Goal: Transaction & Acquisition: Purchase product/service

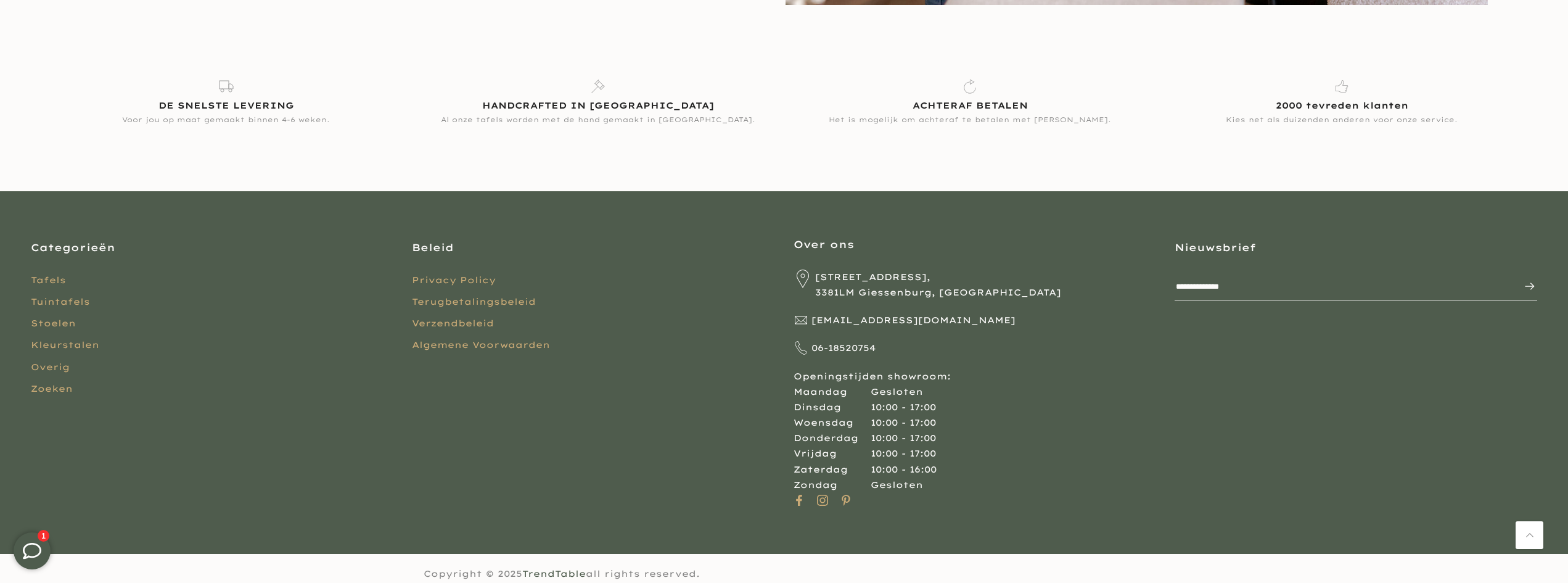
scroll to position [3456, 0]
click at [46, 274] on link "Tafels" at bounding box center [48, 280] width 35 height 11
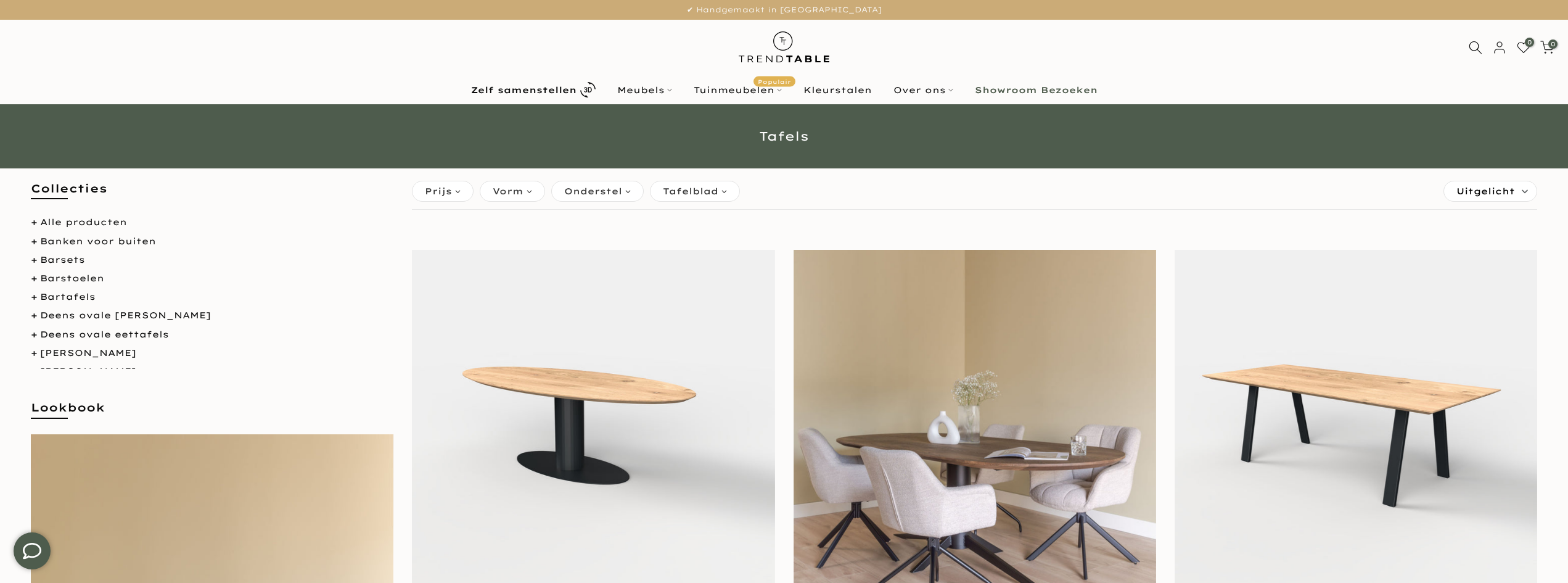
click at [593, 190] on span "Onderstel" at bounding box center [593, 191] width 58 height 14
click at [581, 241] on span "Metaal" at bounding box center [595, 241] width 40 height 10
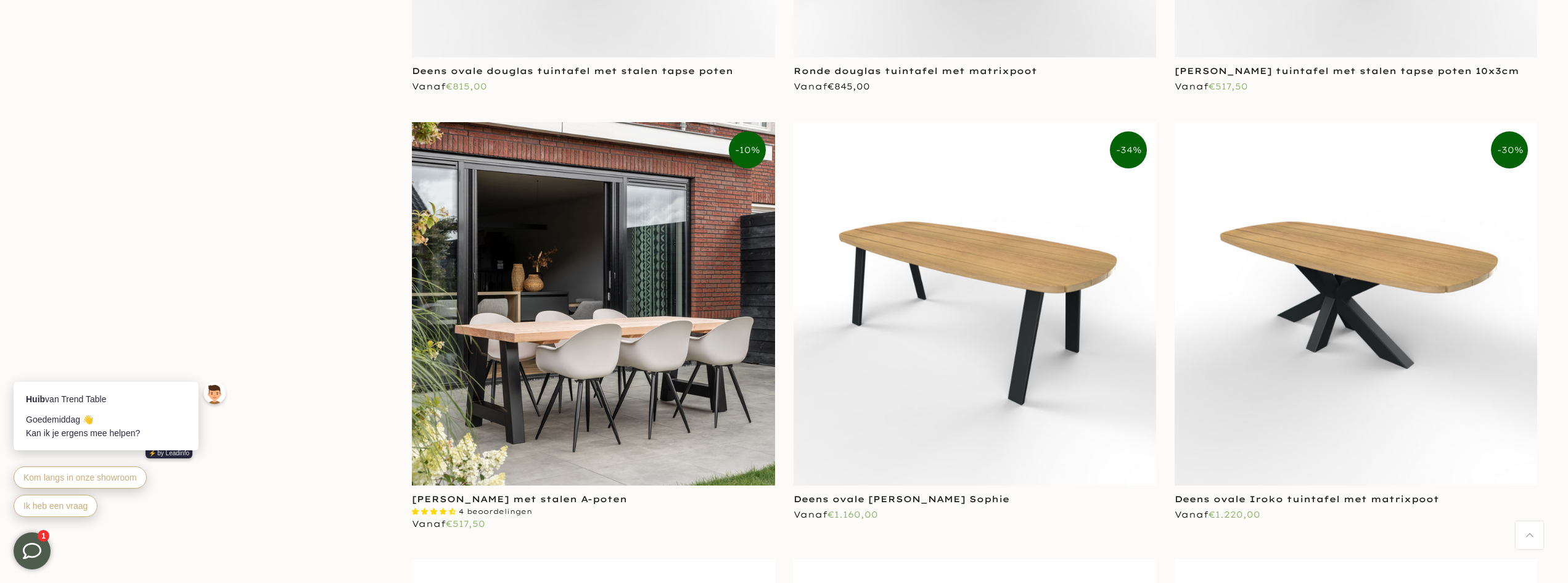
scroll to position [3209, 0]
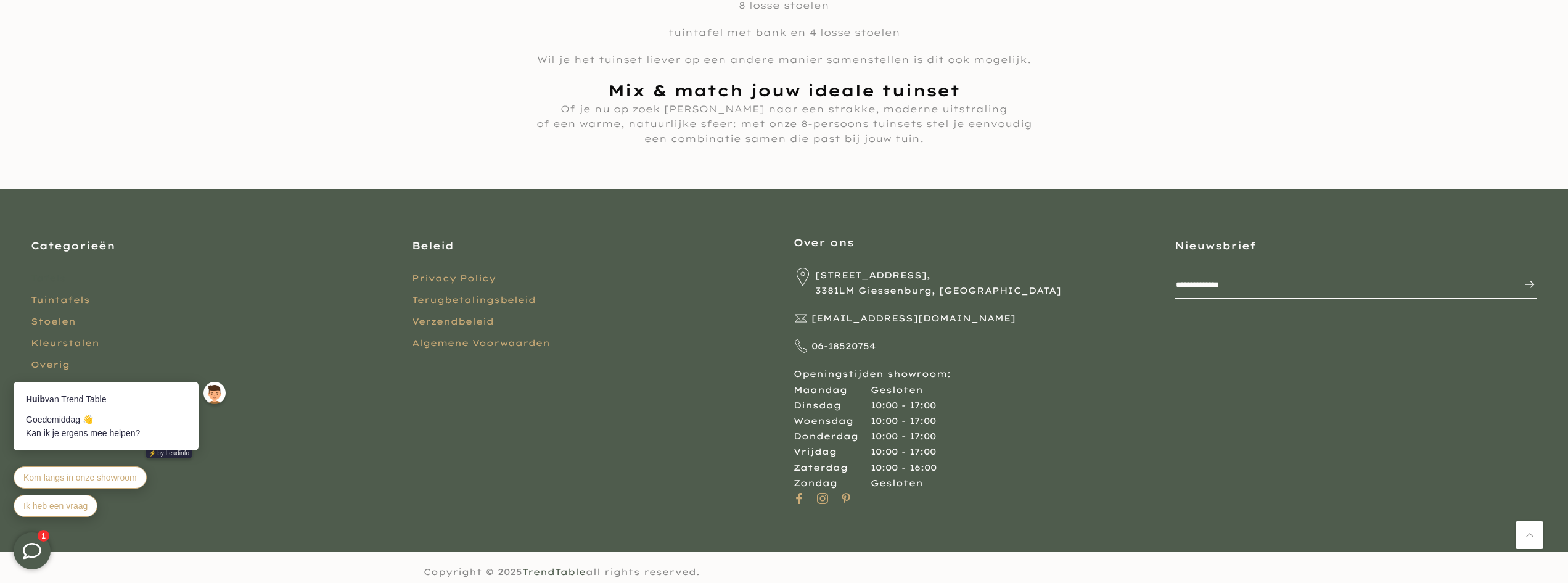
scroll to position [8538, 0]
click at [57, 292] on ul "Tafels Tuintafels Stoelen Kleurstalen Overig Zoeken" at bounding box center [212, 332] width 363 height 124
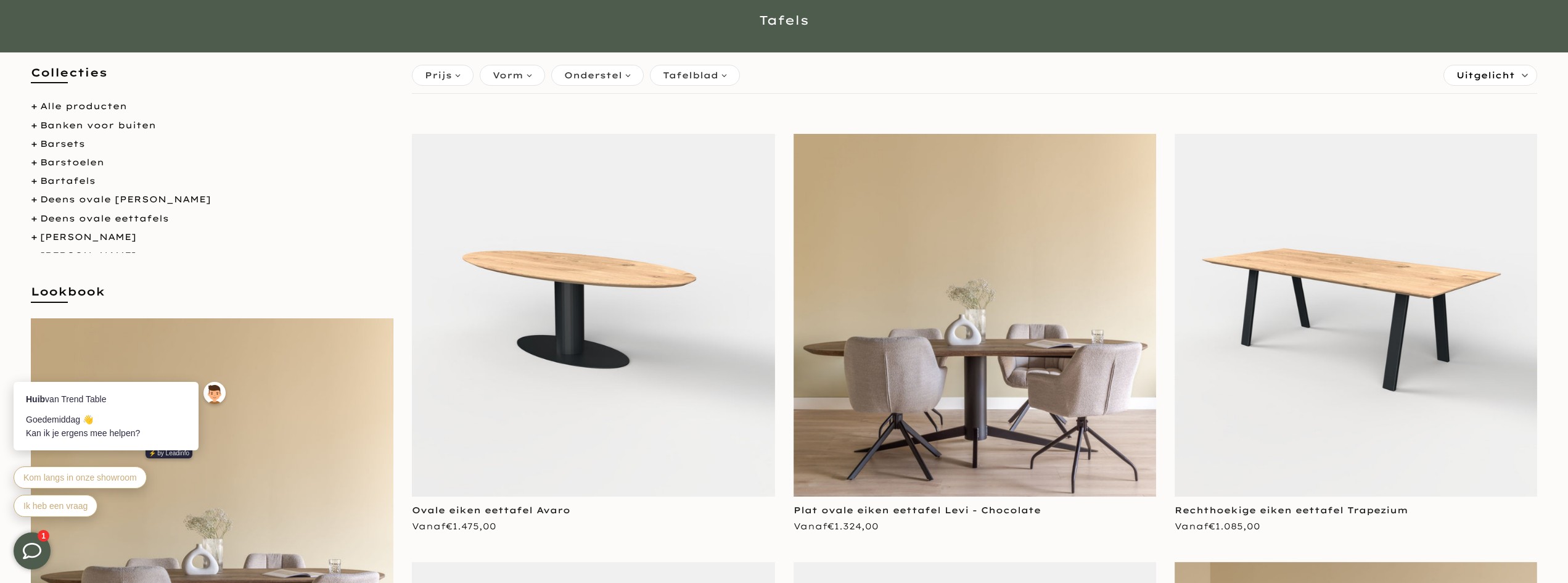
scroll to position [123, 0]
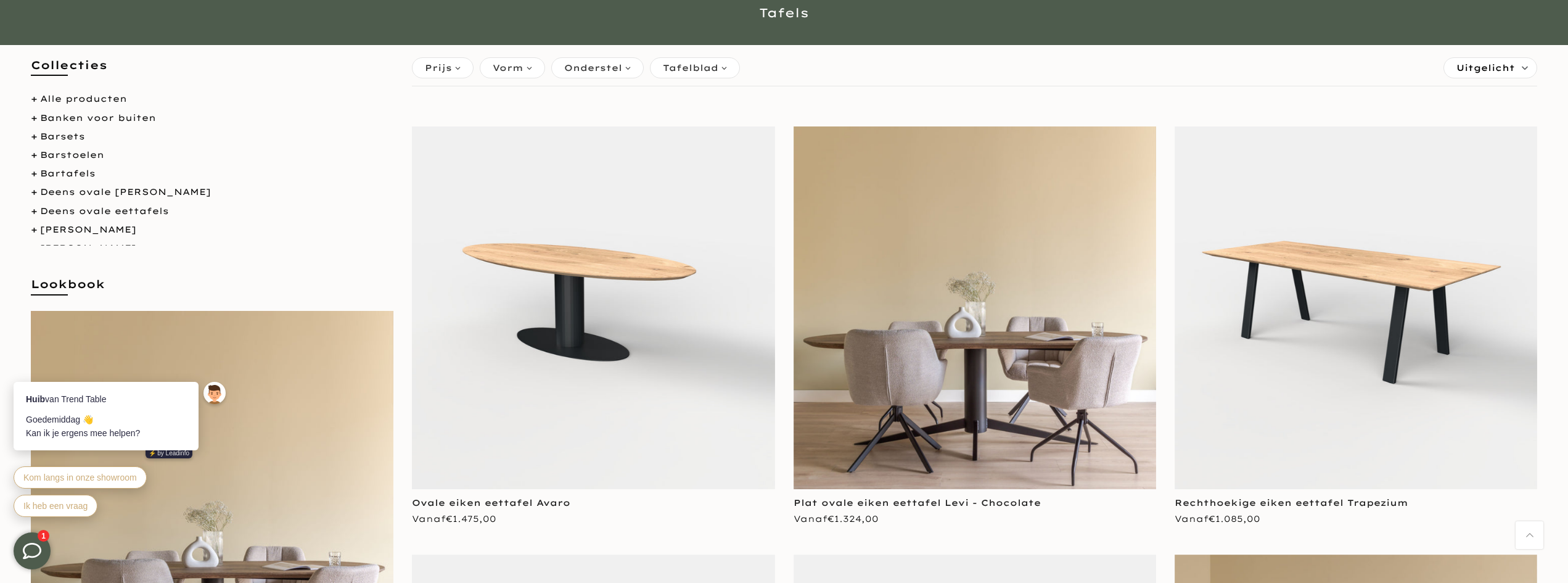
click at [1008, 418] on img at bounding box center [975, 308] width 363 height 363
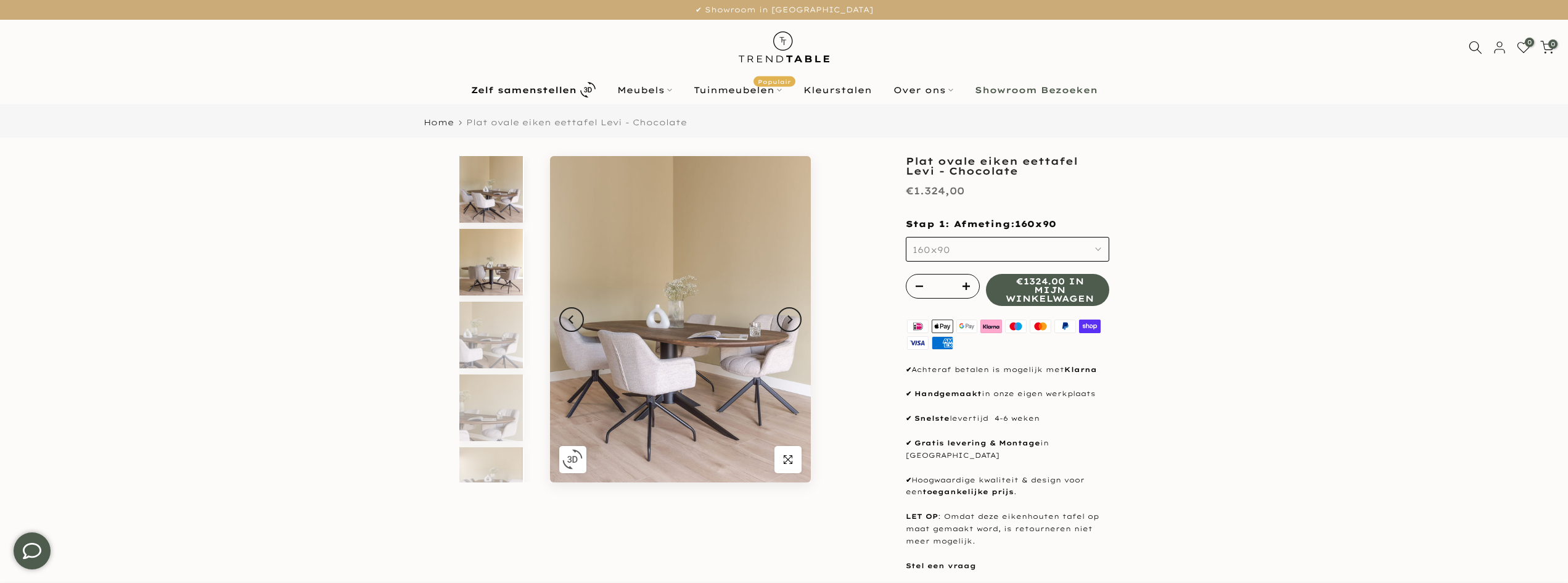
click at [497, 278] on img at bounding box center [491, 262] width 64 height 66
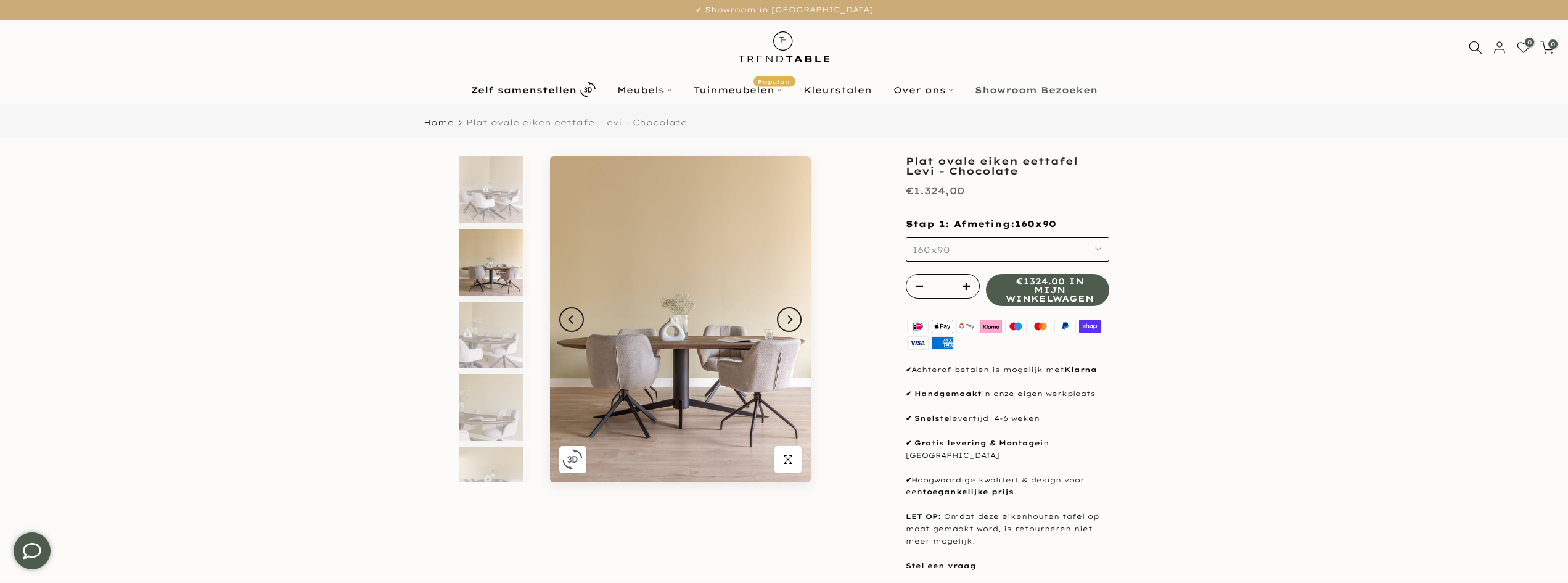
scroll to position [11, 0]
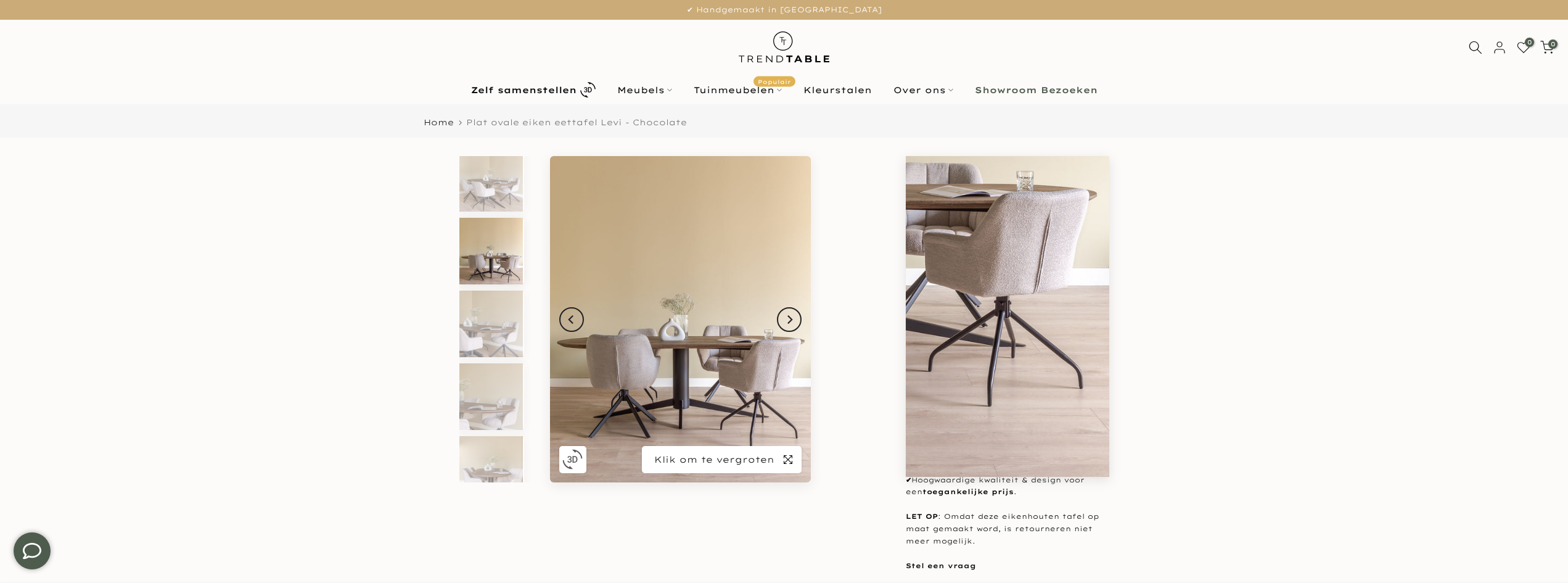
click at [784, 456] on icon "button" at bounding box center [788, 460] width 8 height 10
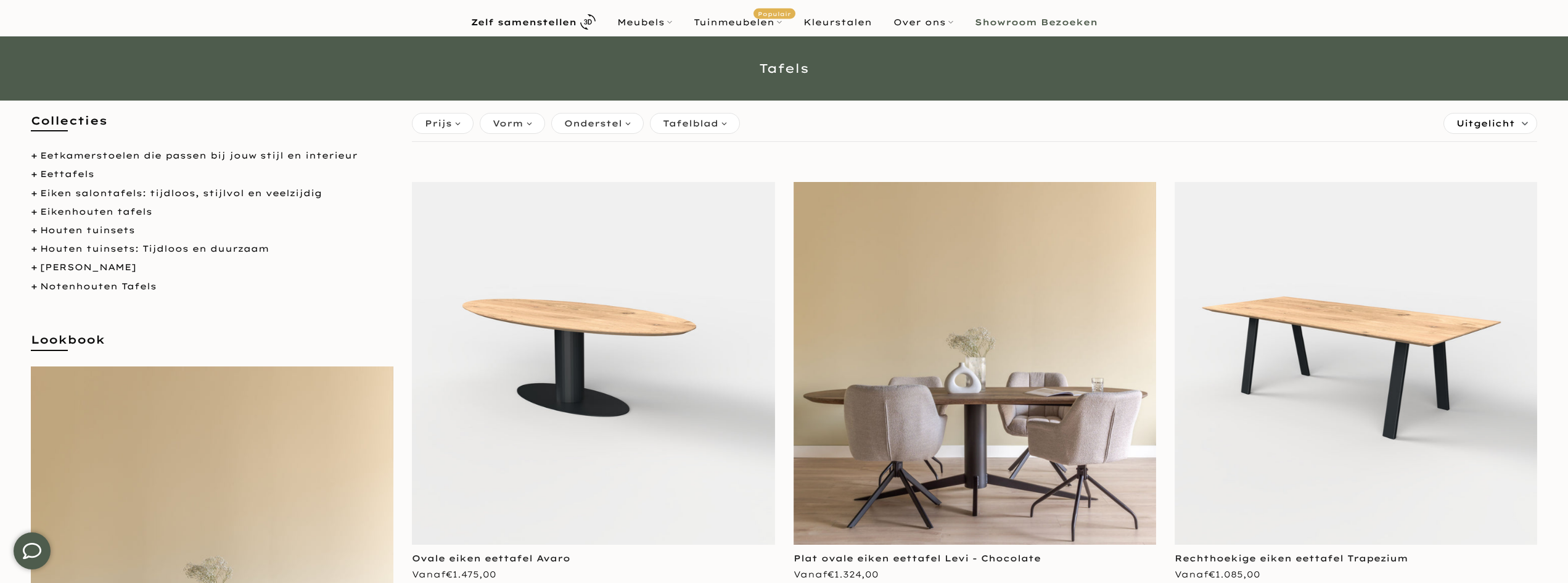
scroll to position [246, 0]
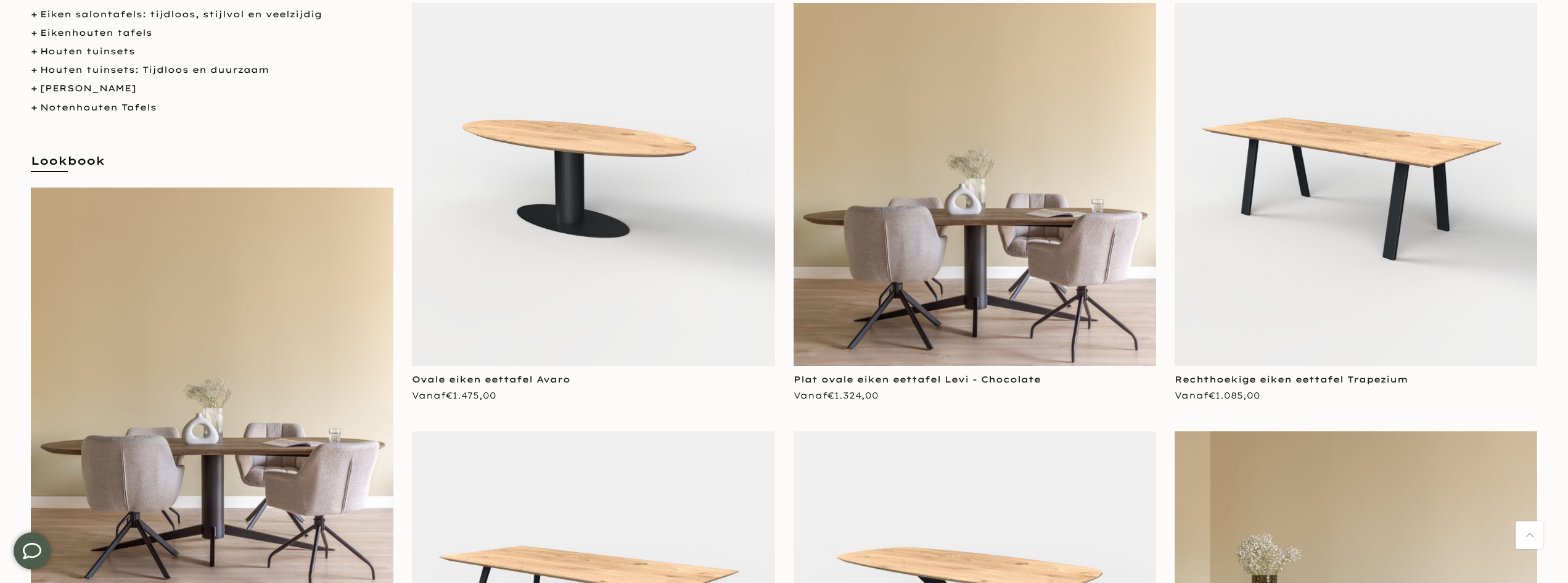
click at [909, 298] on img at bounding box center [975, 184] width 363 height 363
